Goal: Check status: Check status

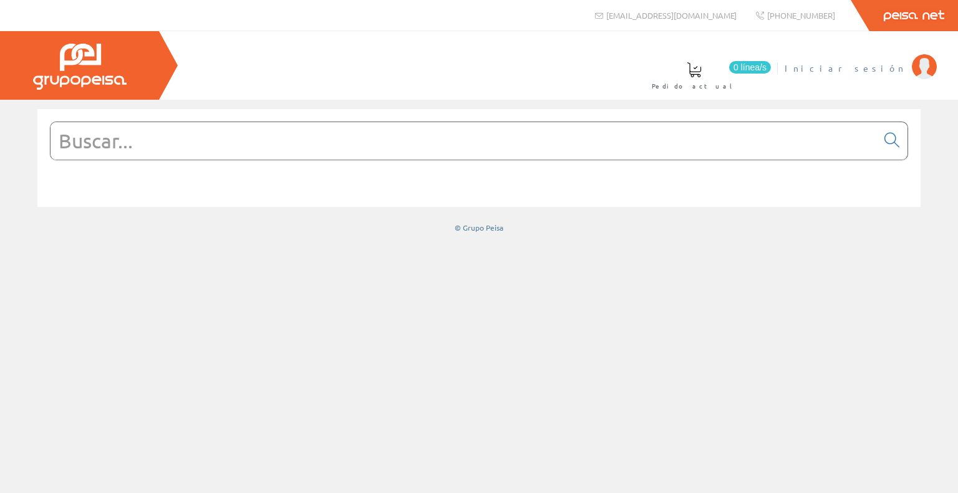
click at [888, 70] on span "Iniciar sesión" at bounding box center [844, 68] width 121 height 12
click at [424, 136] on input "text" at bounding box center [464, 140] width 826 height 37
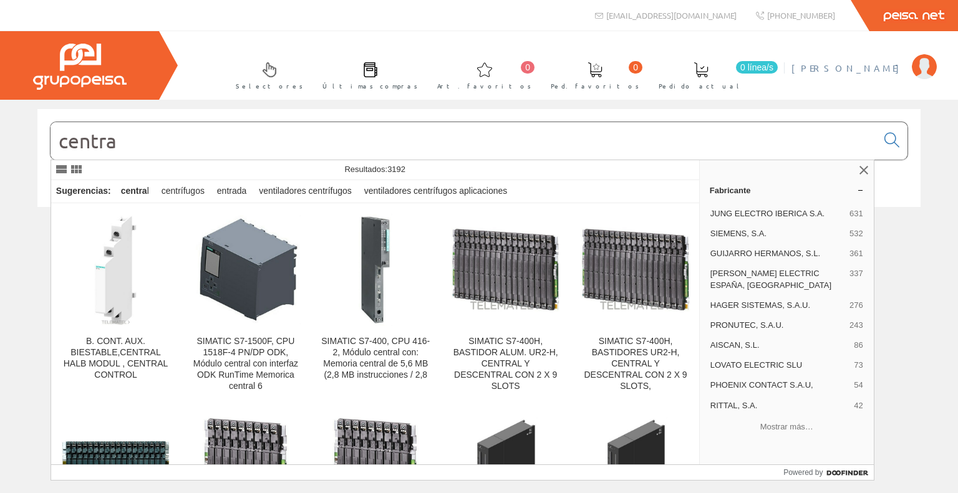
type input "centra"
click at [863, 59] on link "[PERSON_NAME], [PERSON_NAME]" at bounding box center [863, 58] width 145 height 12
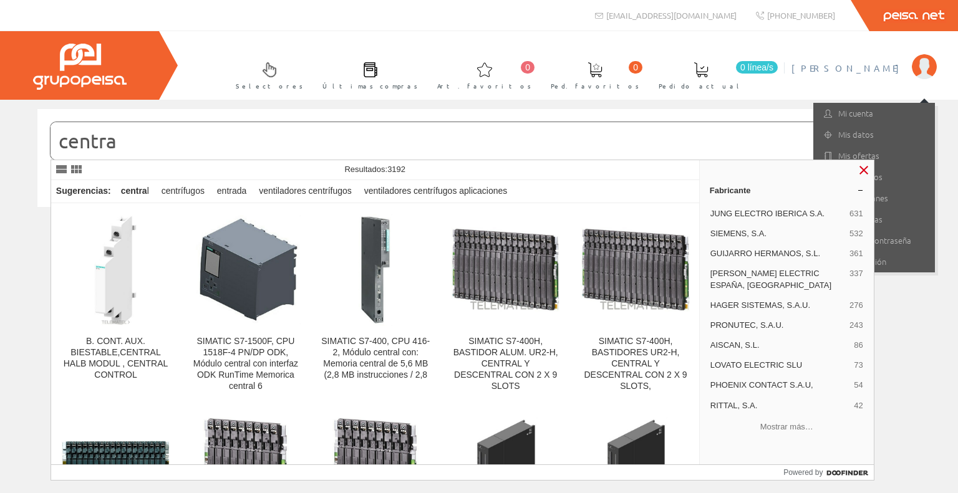
click at [863, 168] on link at bounding box center [863, 170] width 15 height 15
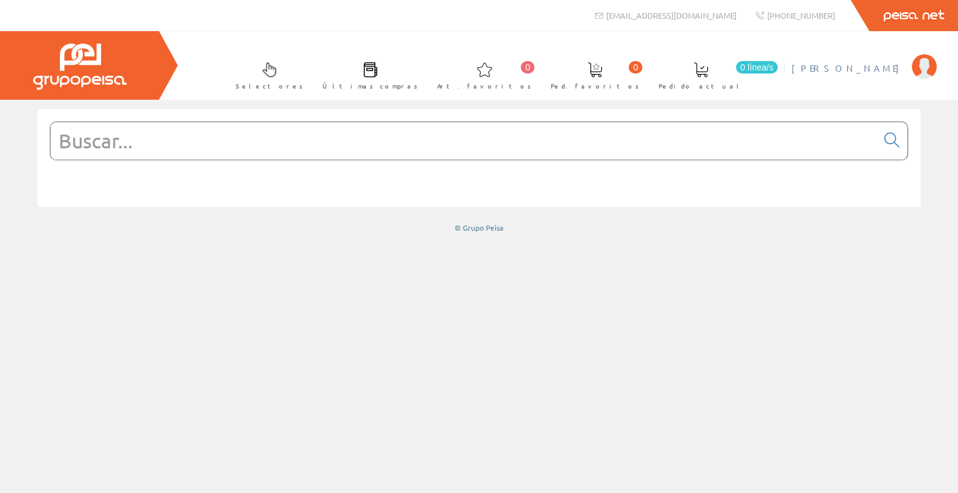
click at [850, 72] on span "[PERSON_NAME], [PERSON_NAME]" at bounding box center [848, 68] width 114 height 12
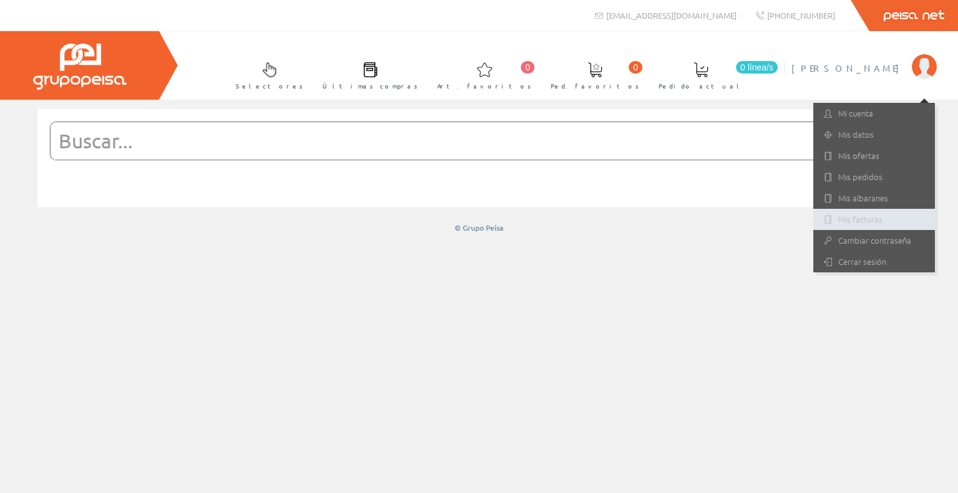
click at [885, 219] on link "Mis facturas" at bounding box center [874, 219] width 122 height 21
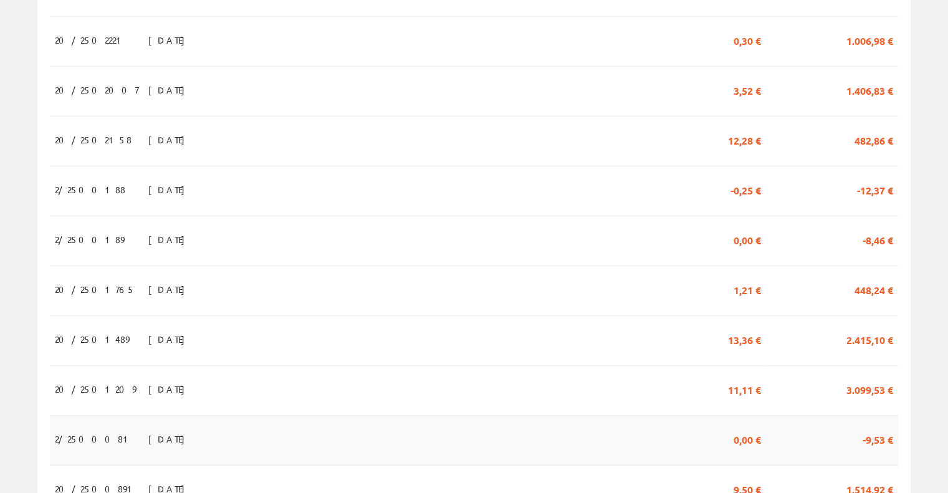
scroll to position [1152, 0]
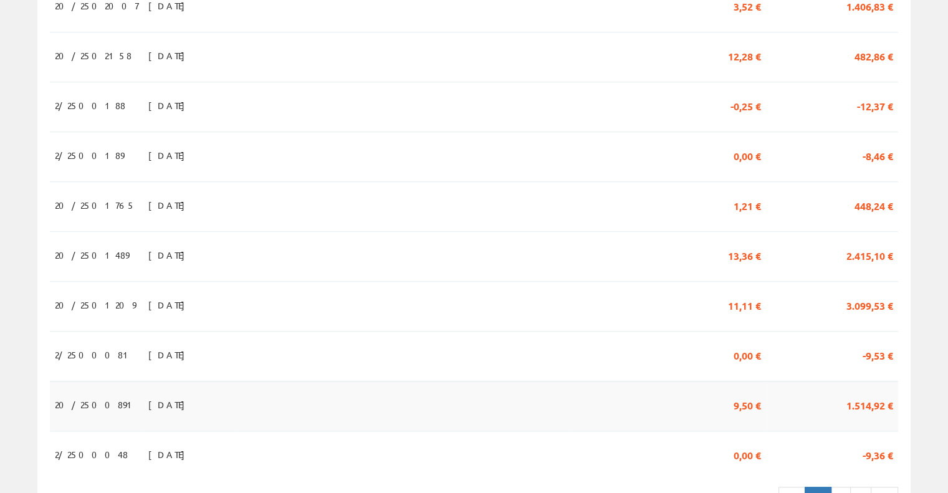
click at [499, 381] on td at bounding box center [404, 406] width 333 height 50
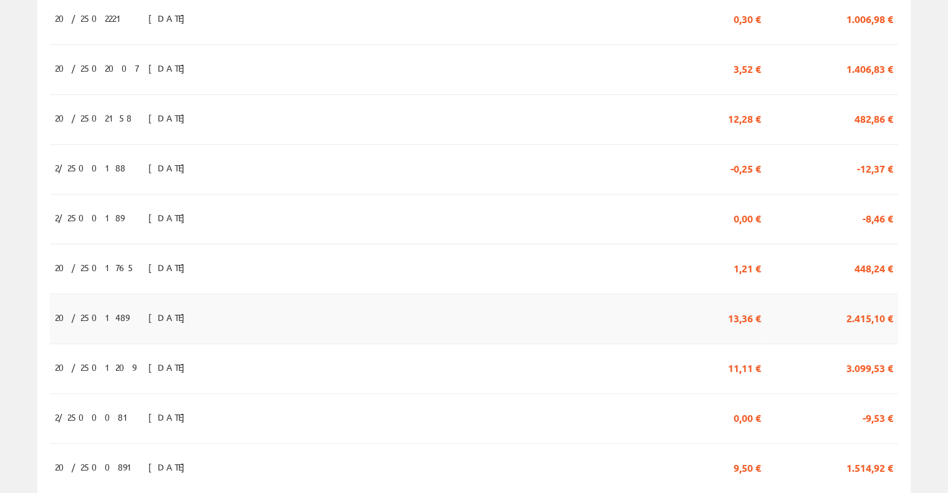
click at [427, 294] on td at bounding box center [404, 319] width 333 height 50
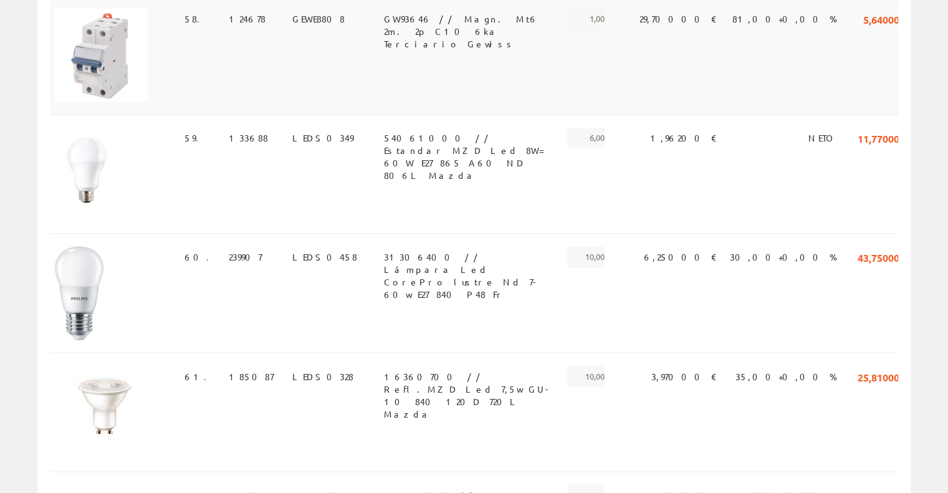
scroll to position [6881, 0]
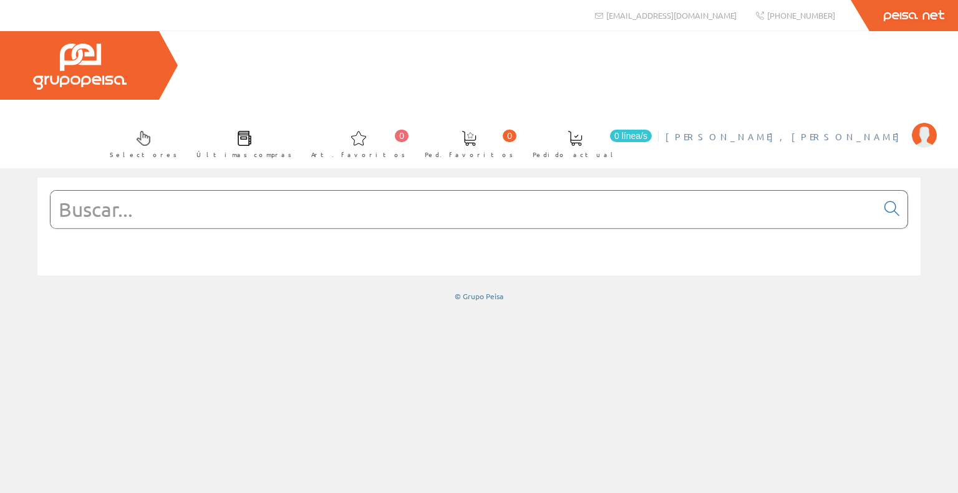
click at [875, 130] on span "[PERSON_NAME], [PERSON_NAME]" at bounding box center [785, 136] width 240 height 12
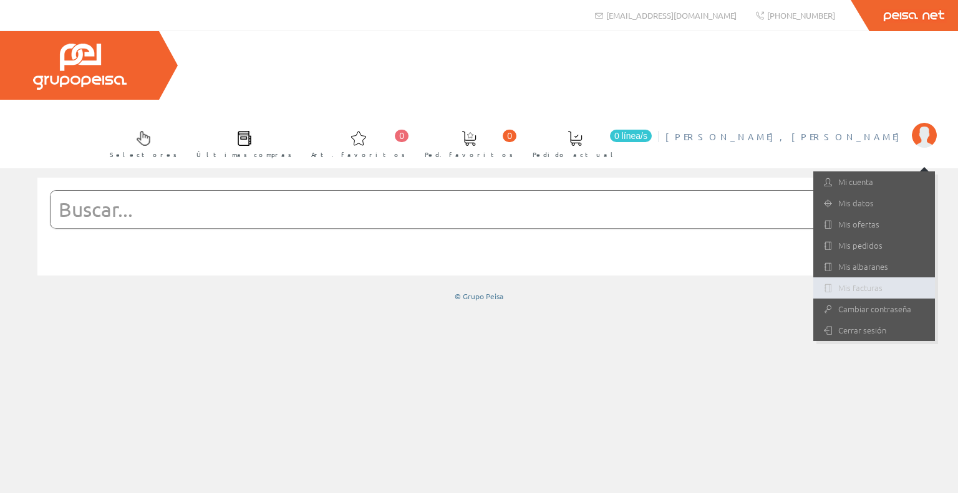
click at [853, 277] on link "Mis facturas" at bounding box center [874, 287] width 122 height 21
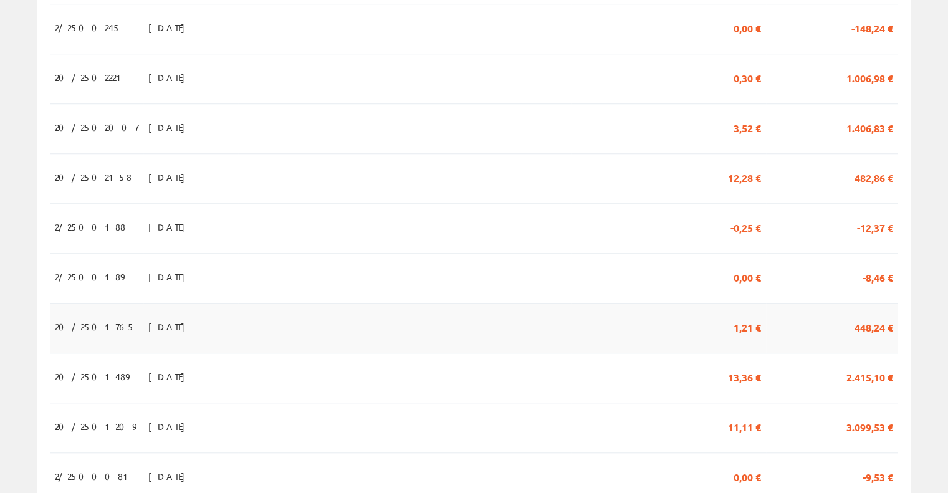
scroll to position [1060, 0]
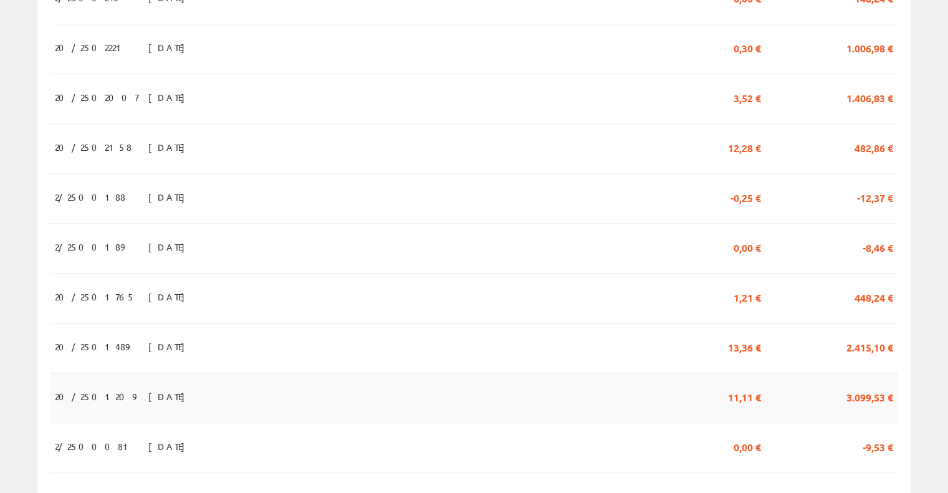
click at [168, 373] on td "[DATE]" at bounding box center [190, 398] width 95 height 50
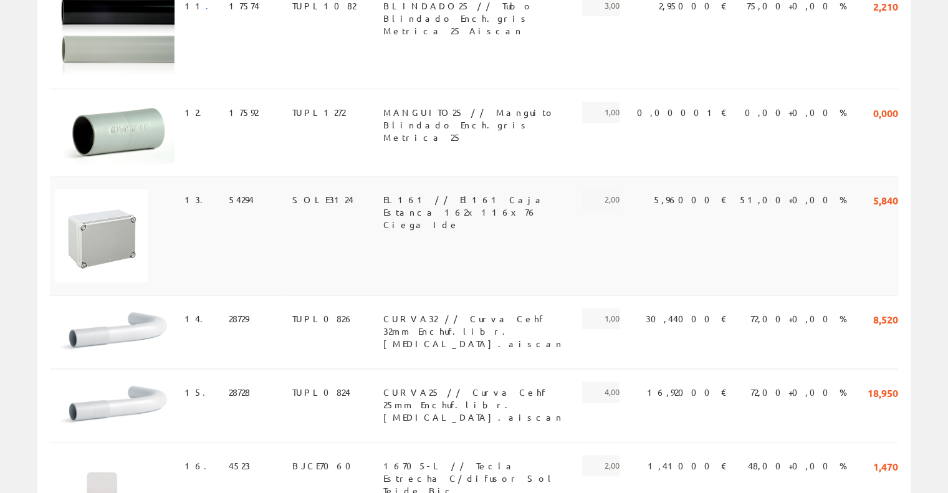
scroll to position [1621, 0]
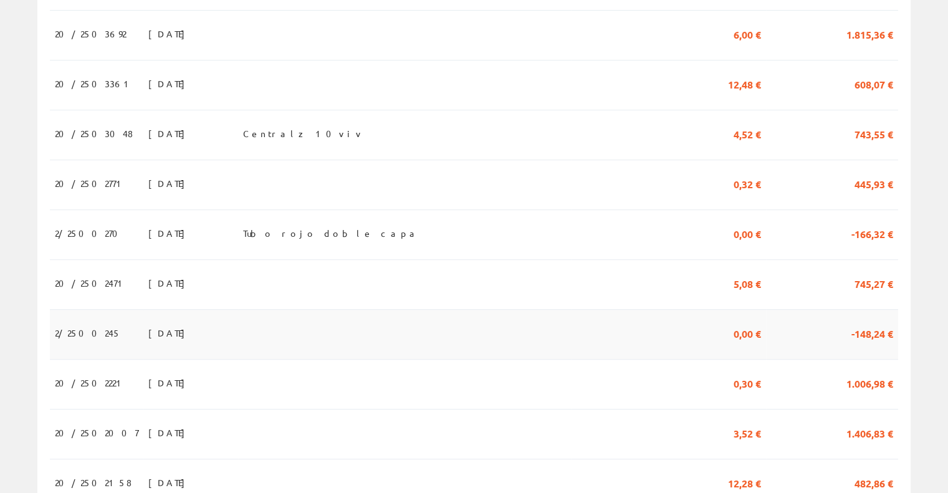
scroll to position [686, 0]
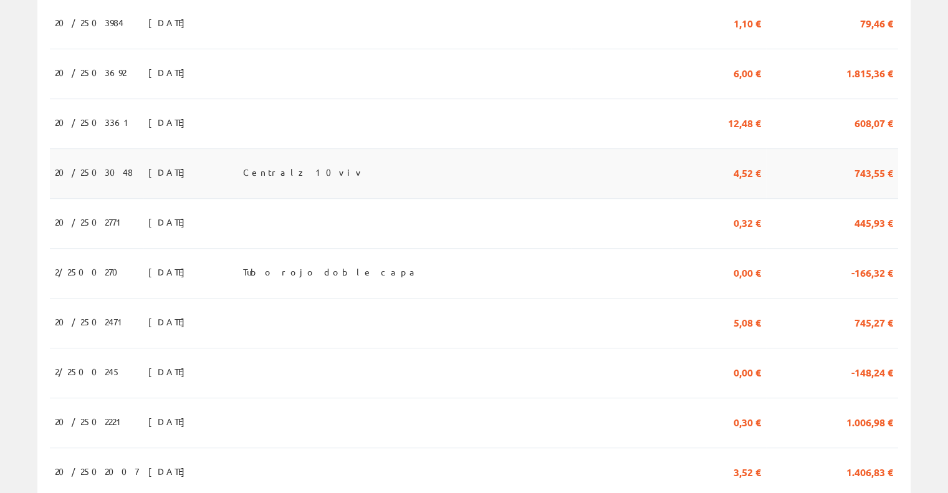
click at [368, 148] on td "Centralz 10viv" at bounding box center [404, 173] width 333 height 50
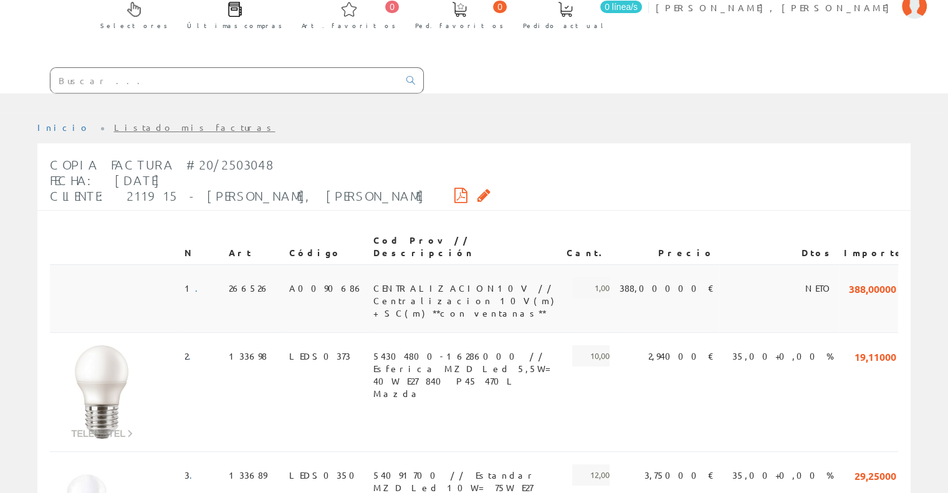
scroll to position [125, 0]
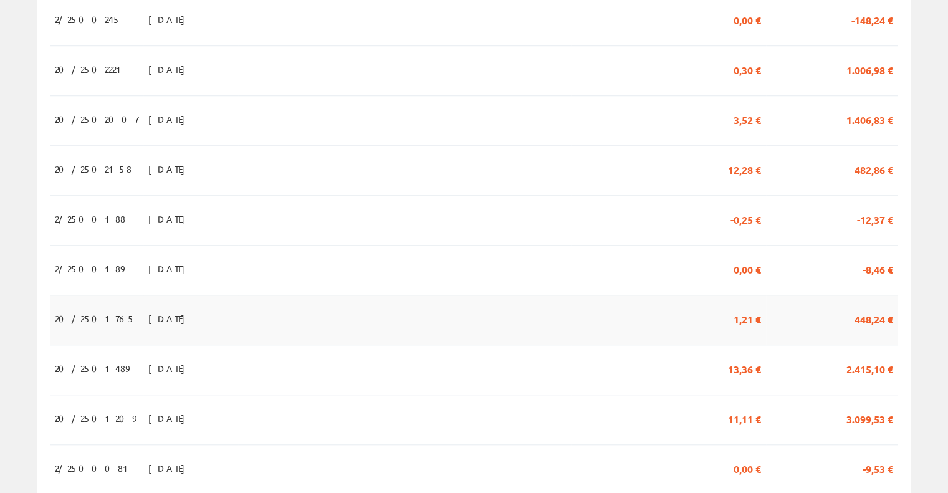
scroll to position [1116, 0]
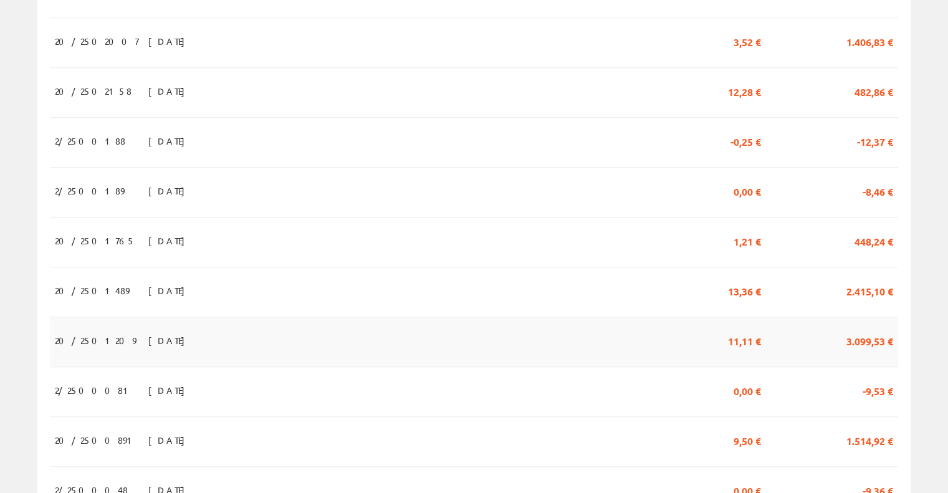
click at [390, 317] on td at bounding box center [404, 342] width 333 height 50
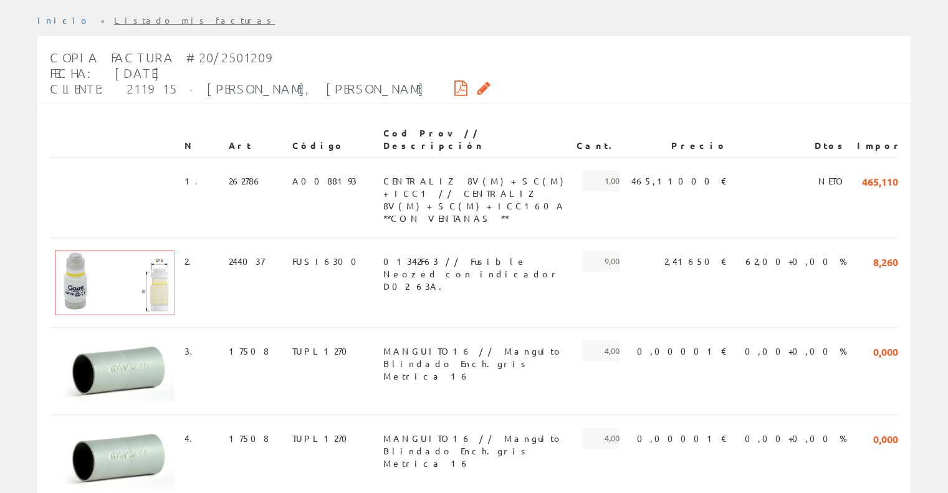
scroll to position [249, 0]
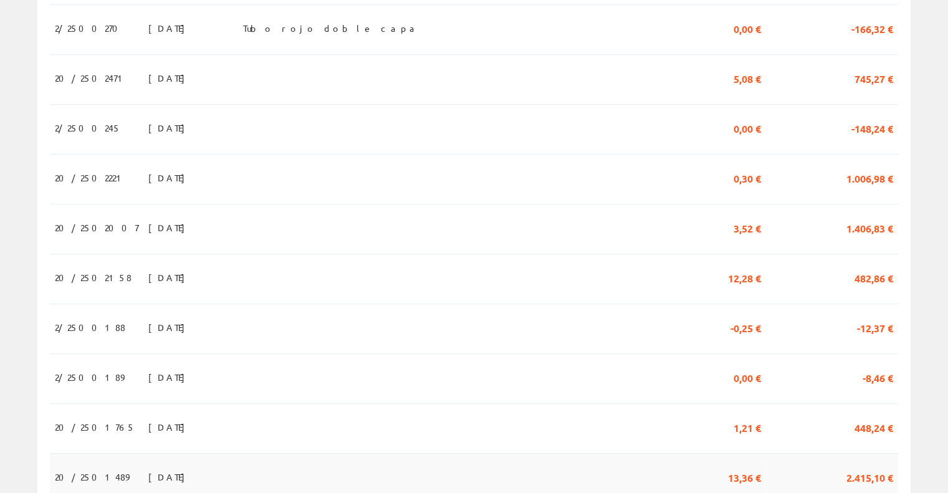
scroll to position [929, 0]
click at [311, 205] on td at bounding box center [404, 230] width 333 height 50
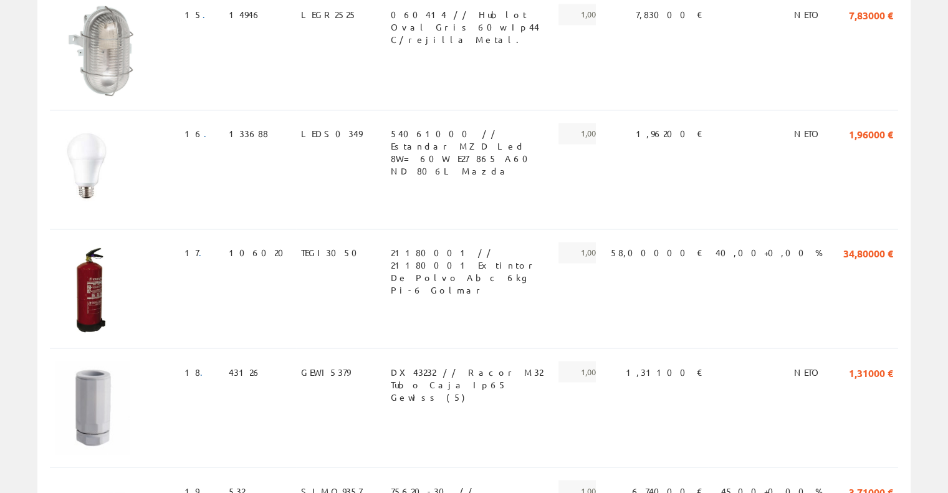
scroll to position [1995, 0]
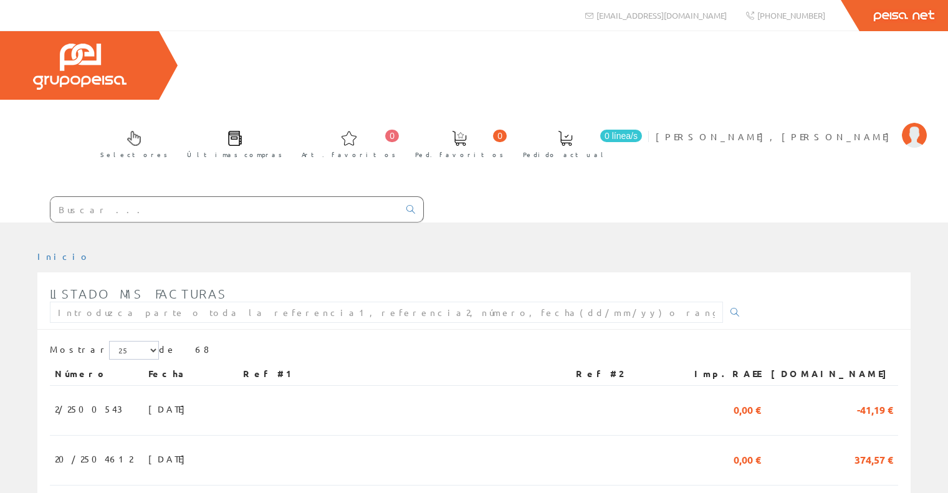
scroll to position [929, 0]
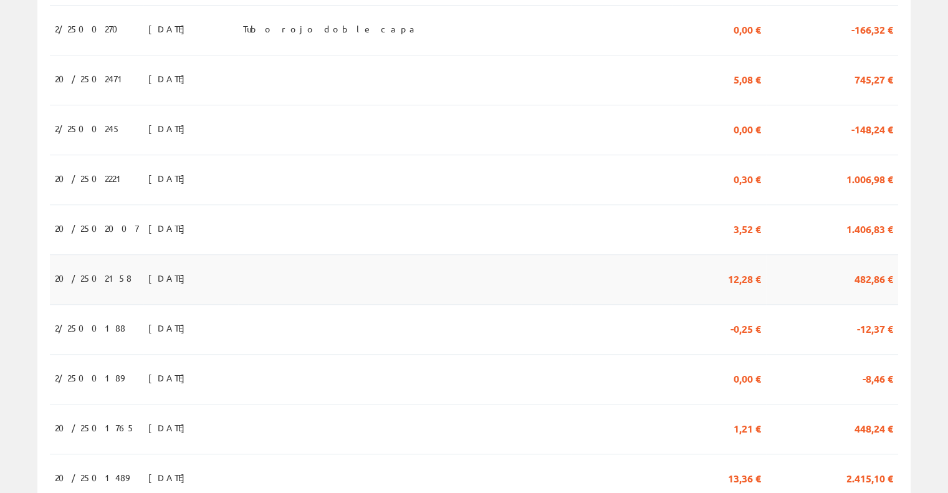
click at [410, 254] on td at bounding box center [404, 279] width 333 height 50
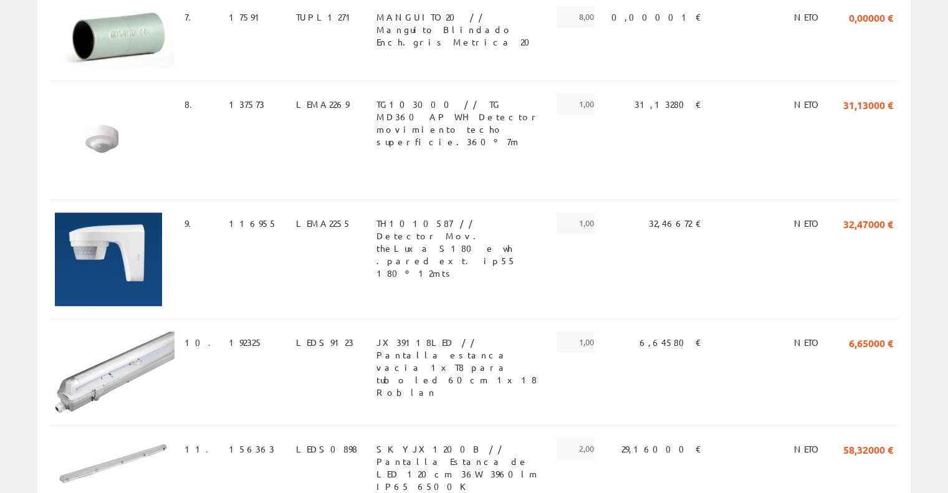
scroll to position [1271, 0]
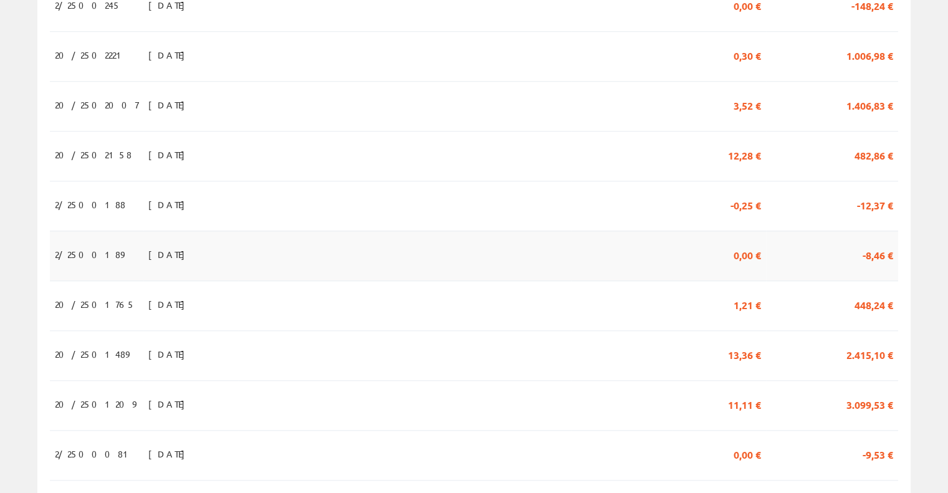
scroll to position [1054, 0]
click at [392, 279] on td at bounding box center [404, 304] width 333 height 50
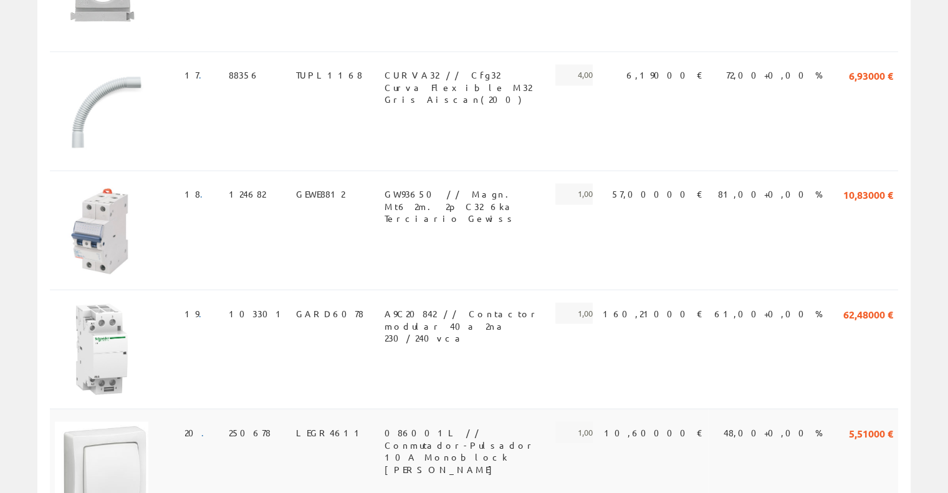
scroll to position [2308, 0]
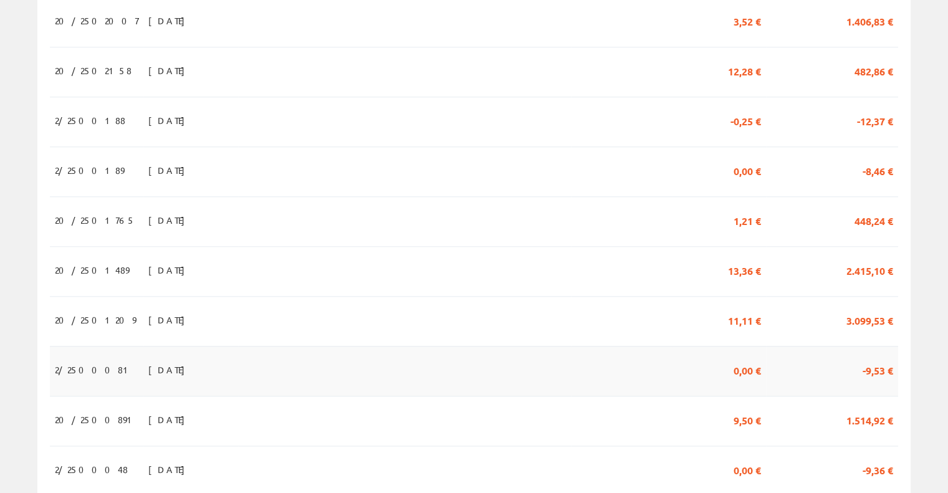
scroll to position [1152, 0]
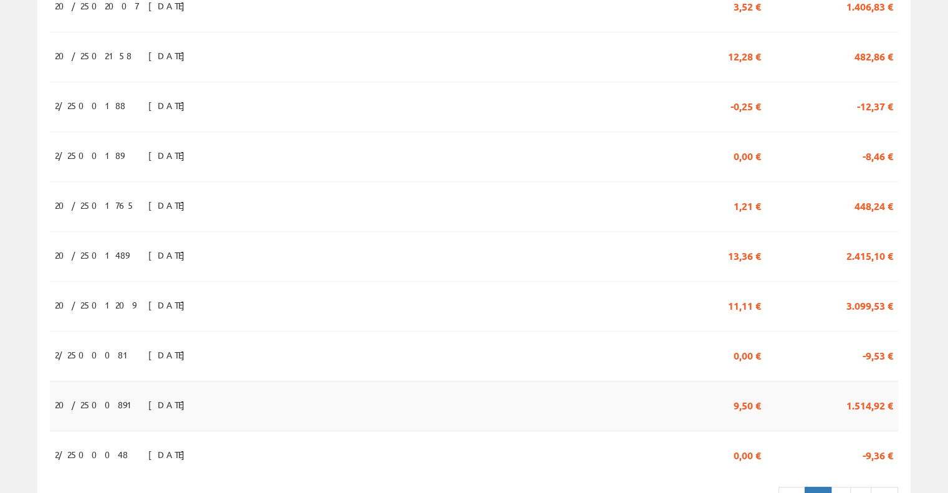
click at [449, 381] on td at bounding box center [404, 406] width 333 height 50
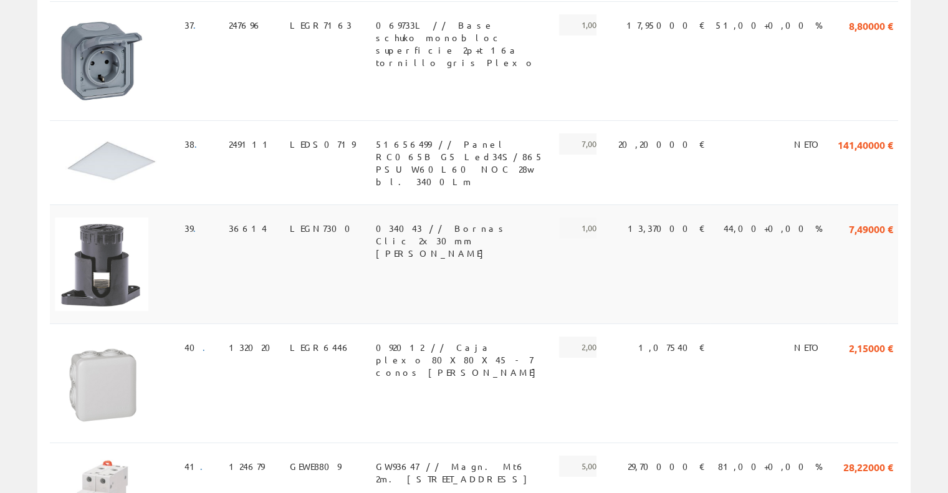
scroll to position [4485, 0]
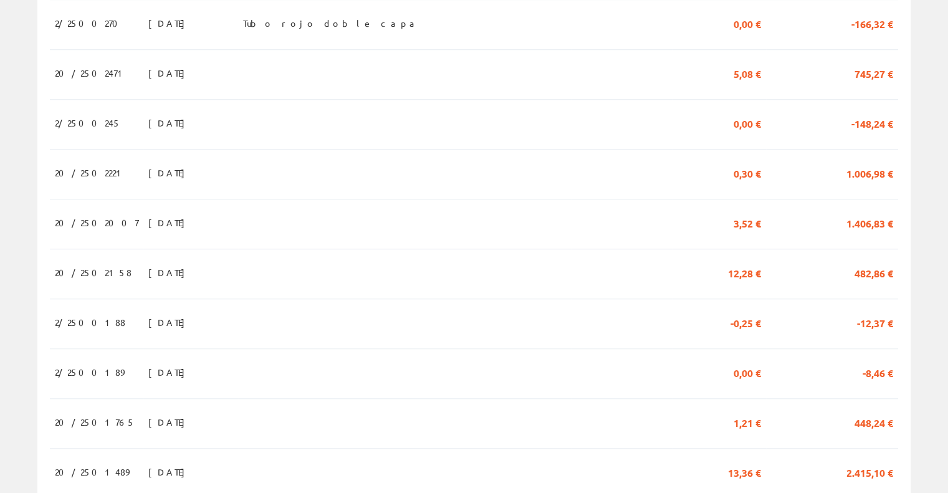
scroll to position [902, 0]
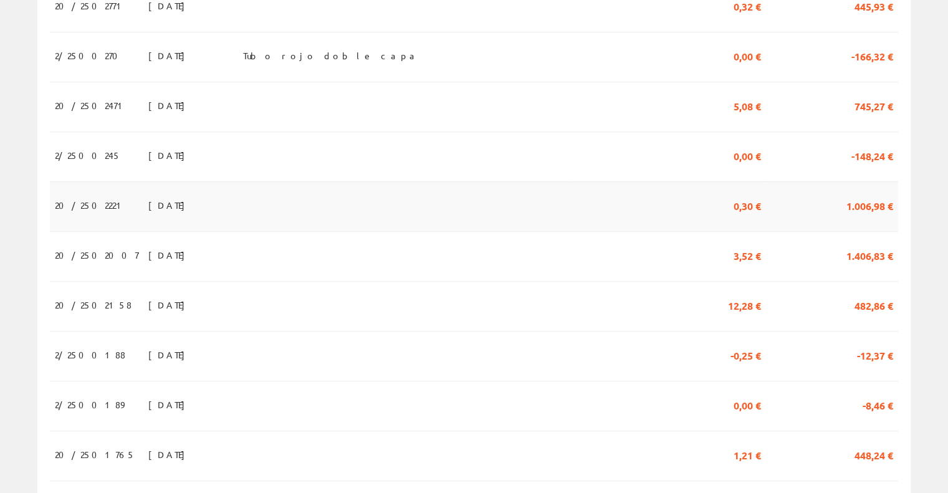
click at [364, 181] on td at bounding box center [404, 206] width 333 height 50
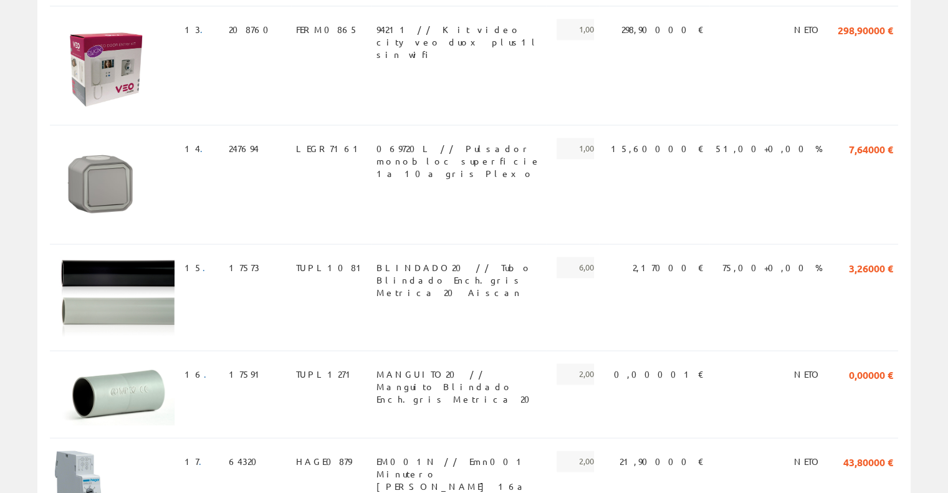
scroll to position [1745, 0]
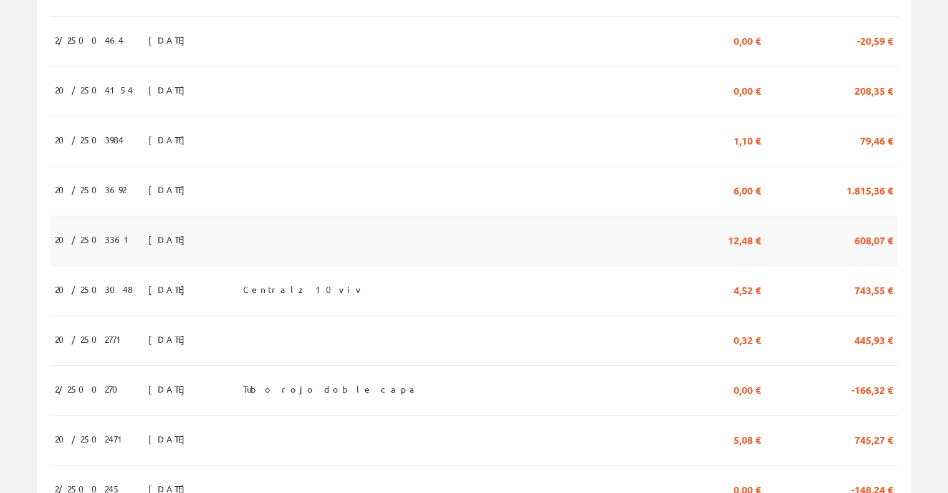
scroll to position [591, 0]
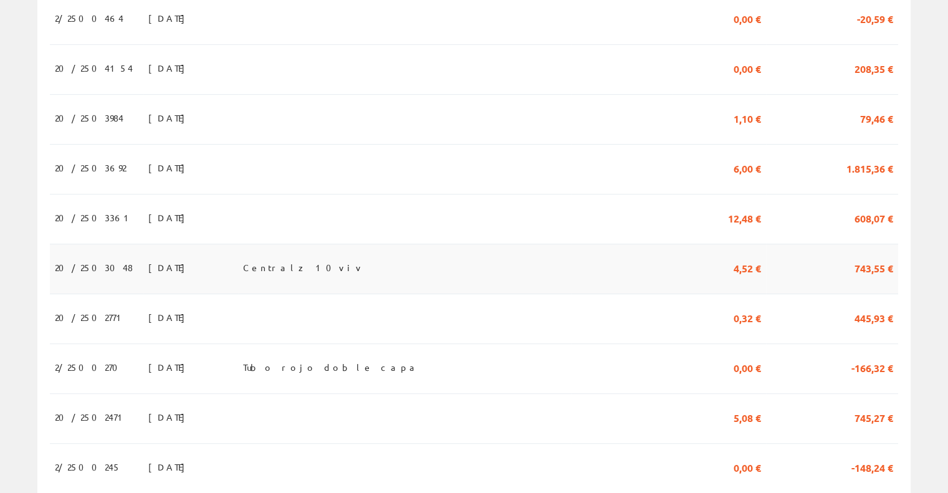
click at [382, 244] on td "Centralz 10viv" at bounding box center [404, 269] width 333 height 50
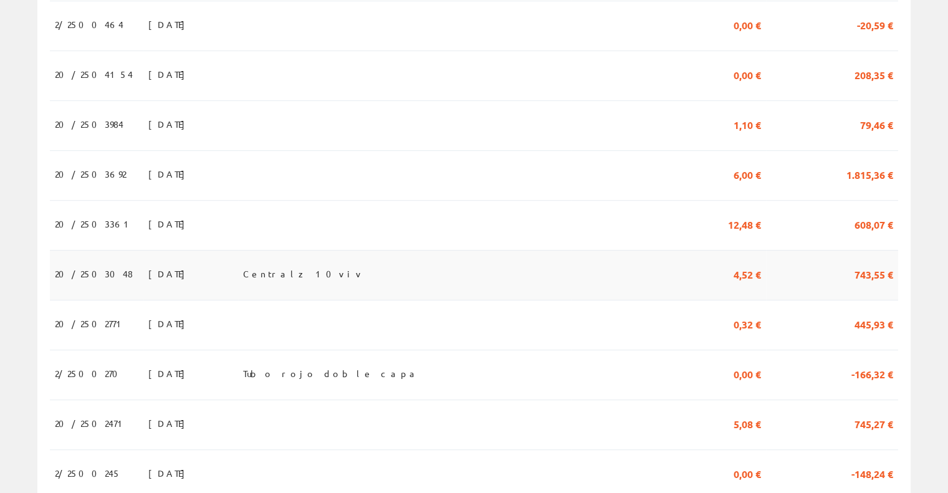
scroll to position [522, 0]
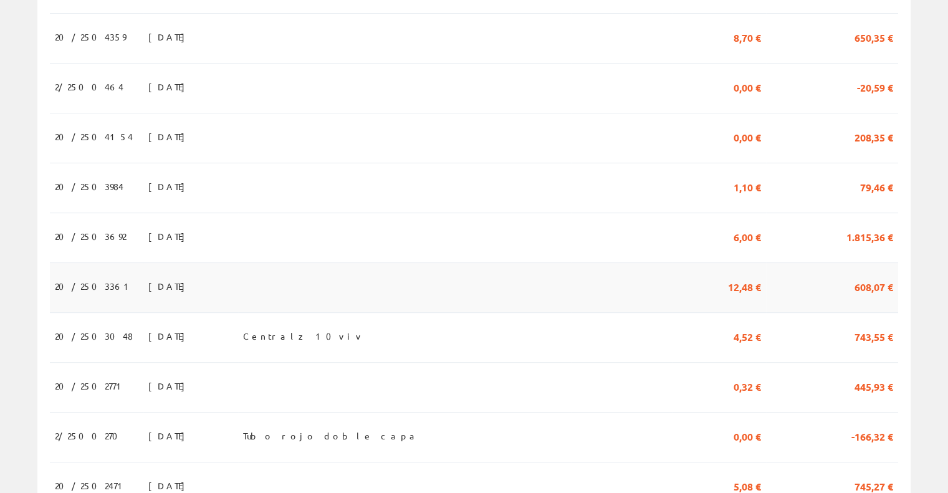
click at [238, 263] on td "15/07/2025" at bounding box center [190, 288] width 95 height 50
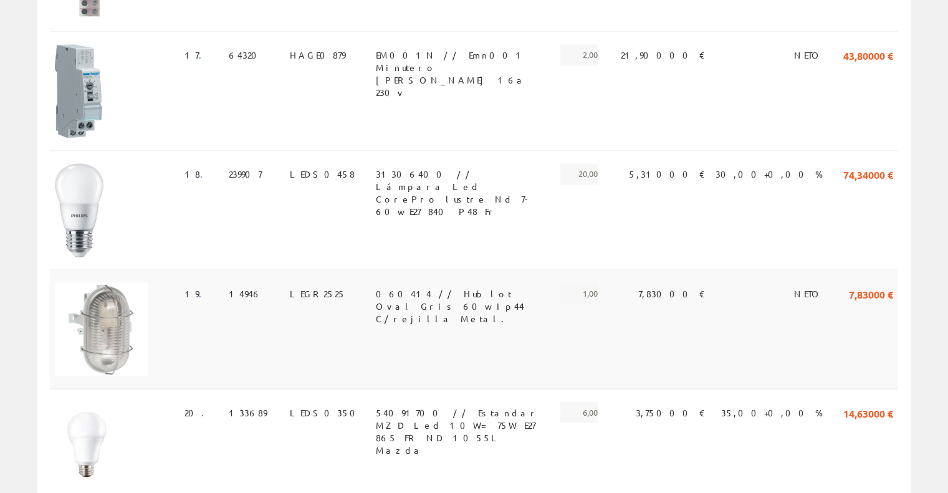
scroll to position [2096, 0]
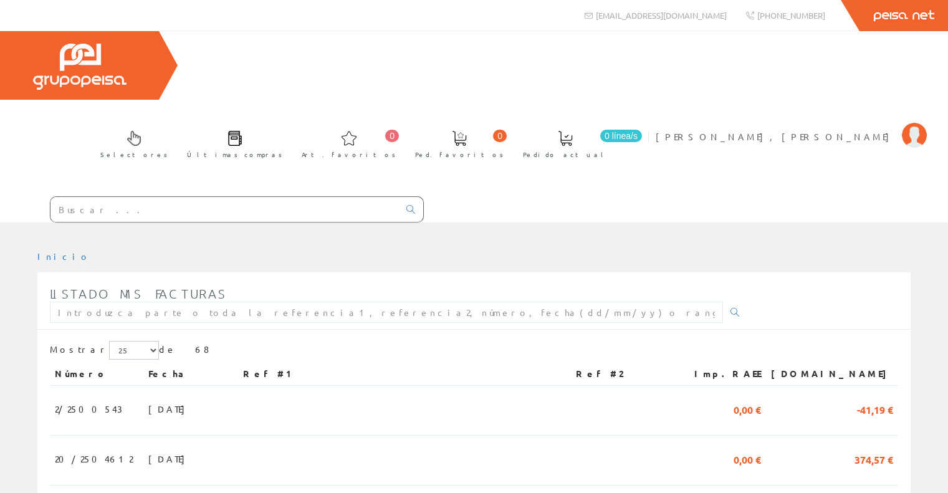
scroll to position [522, 0]
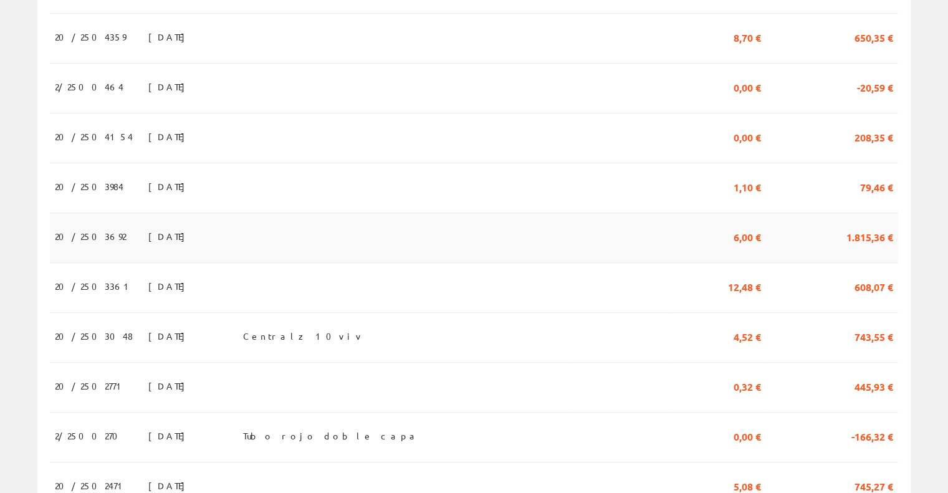
click at [302, 213] on td at bounding box center [404, 238] width 333 height 50
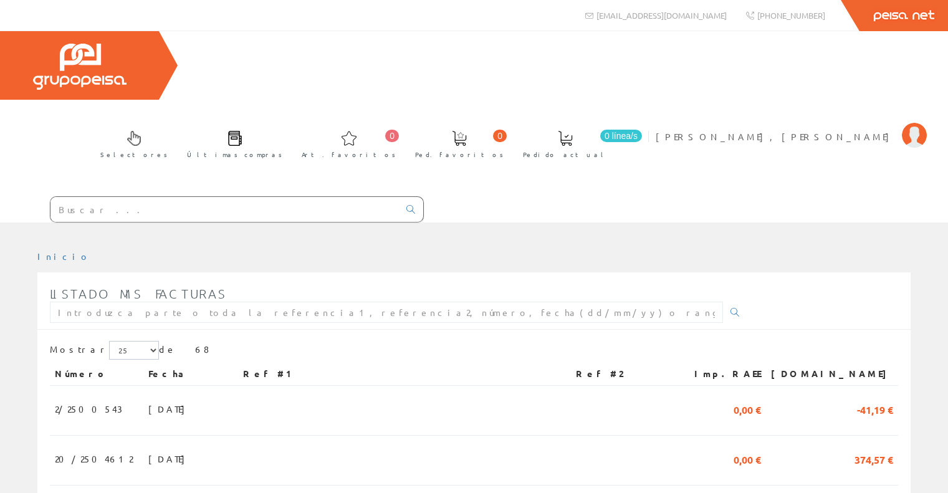
scroll to position [522, 0]
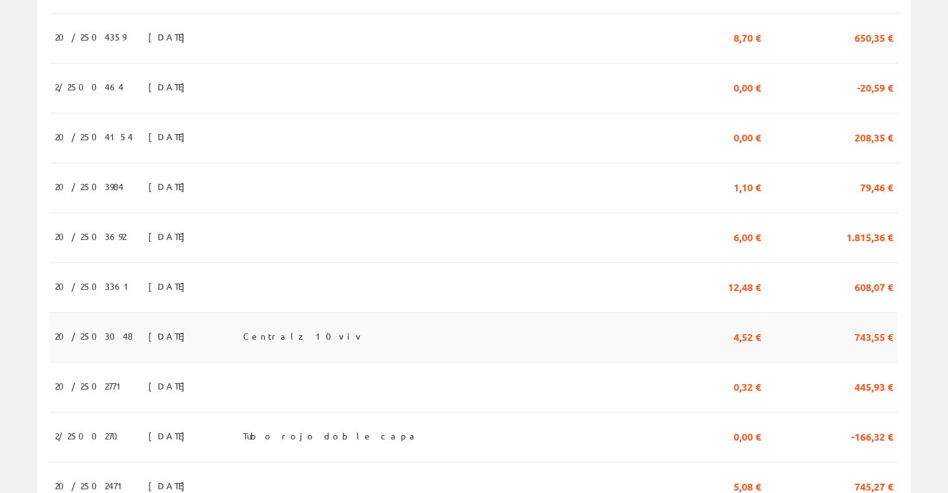
click at [327, 326] on span "Centralz 10viv" at bounding box center [303, 336] width 121 height 21
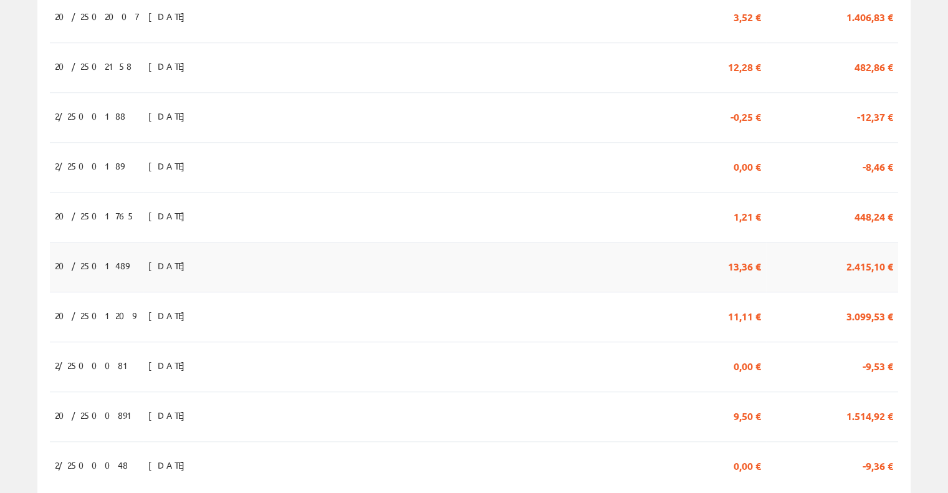
scroll to position [1146, 0]
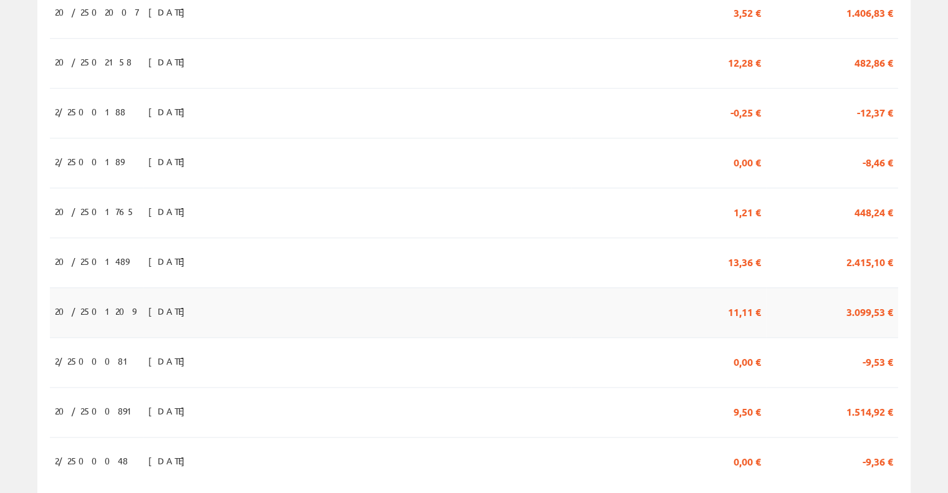
click at [309, 287] on td at bounding box center [404, 312] width 333 height 50
